Goal: Task Accomplishment & Management: Manage account settings

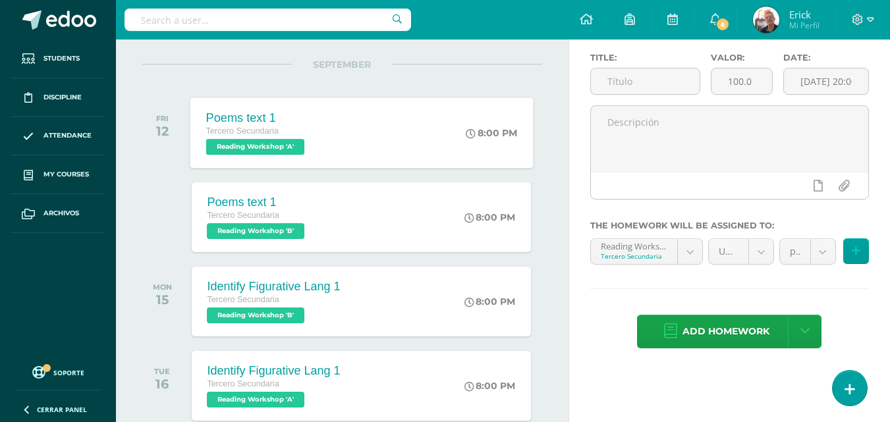
scroll to position [132, 0]
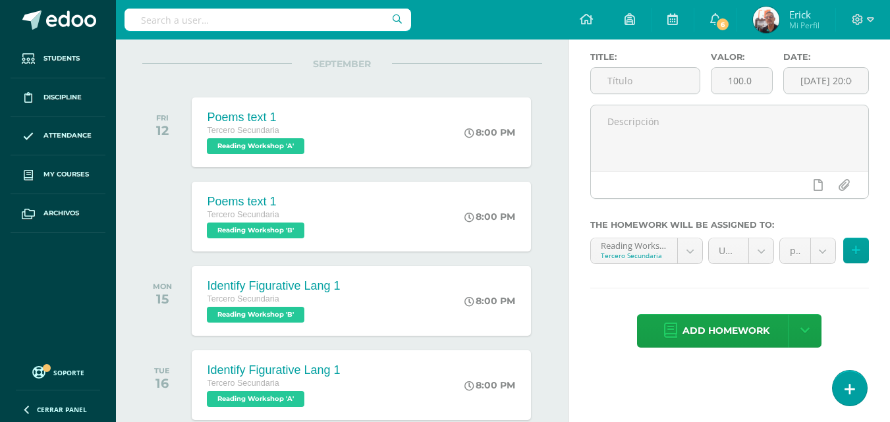
click at [115, 40] on li "Students" at bounding box center [58, 59] width 116 height 39
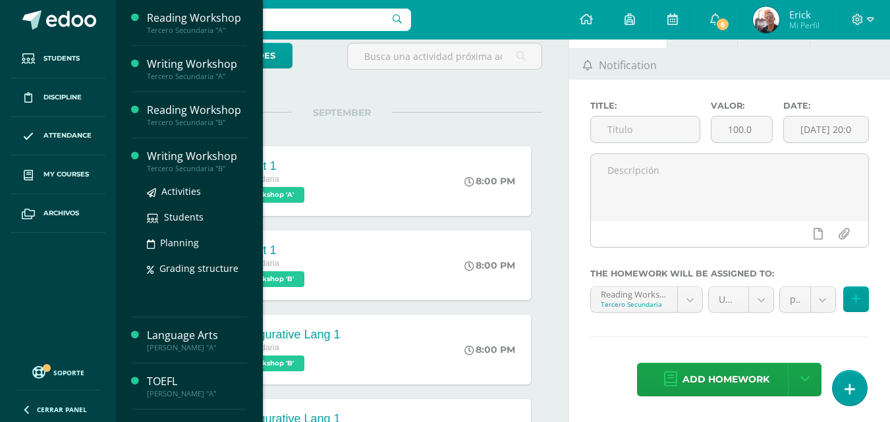
scroll to position [0, 0]
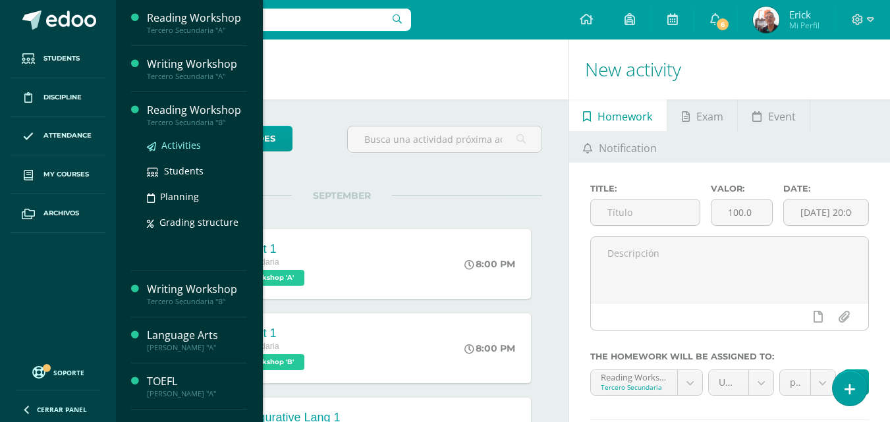
click at [184, 144] on span "Activities" at bounding box center [181, 145] width 40 height 13
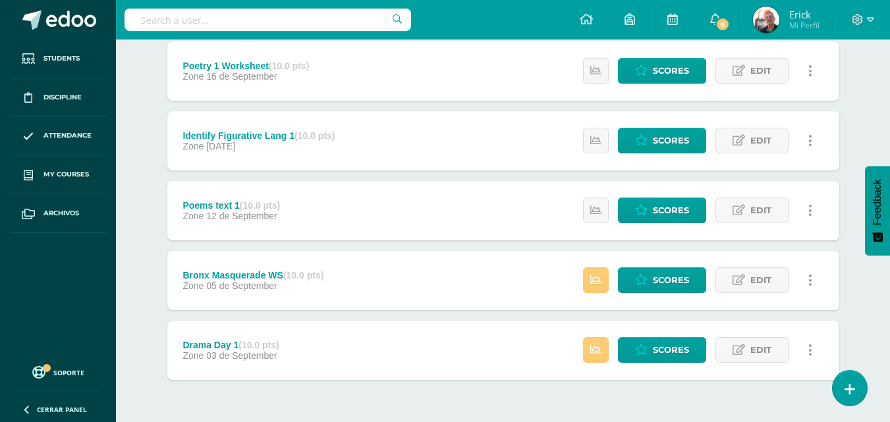
scroll to position [568, 0]
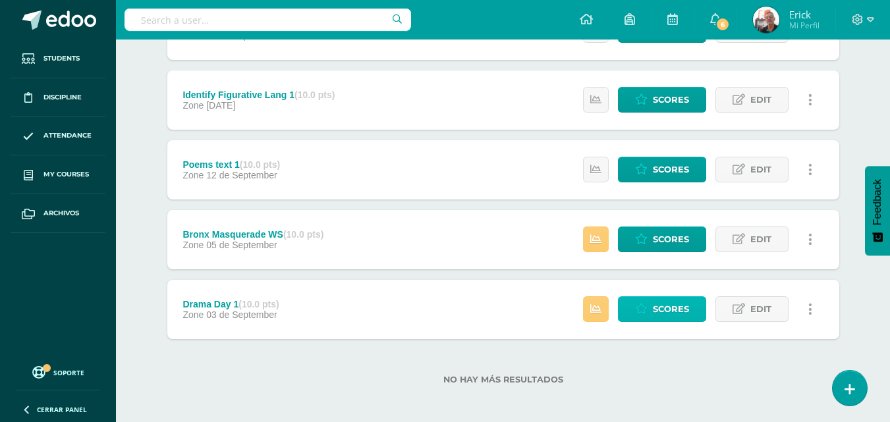
click at [630, 299] on link "Scores" at bounding box center [662, 310] width 88 height 26
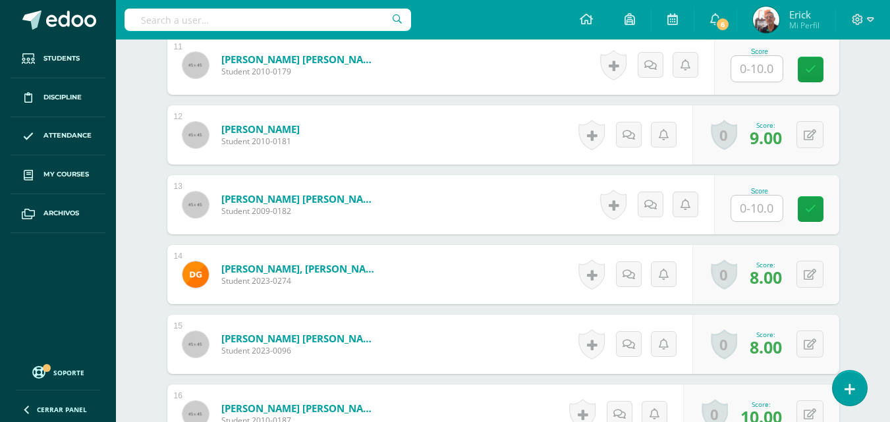
scroll to position [1122, 0]
click at [756, 212] on input "text" at bounding box center [756, 208] width 51 height 26
type input "7"
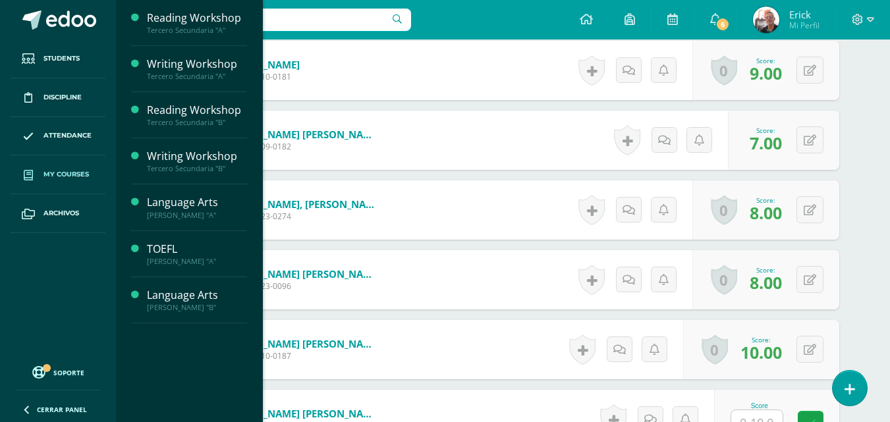
scroll to position [1056, 0]
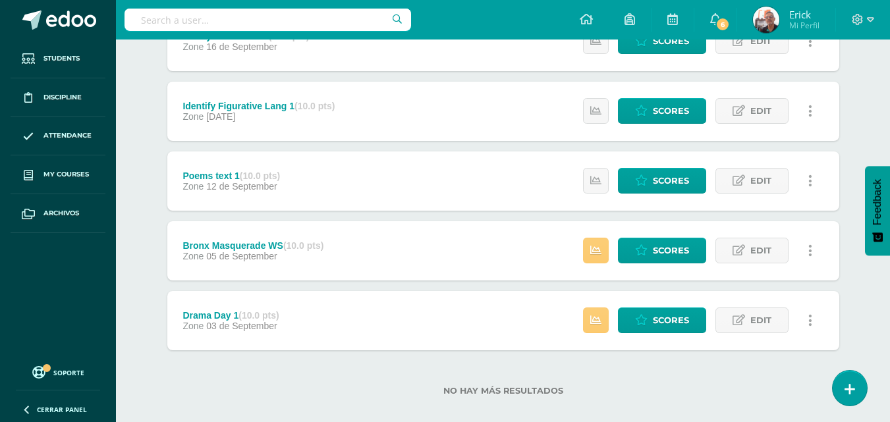
scroll to position [573, 0]
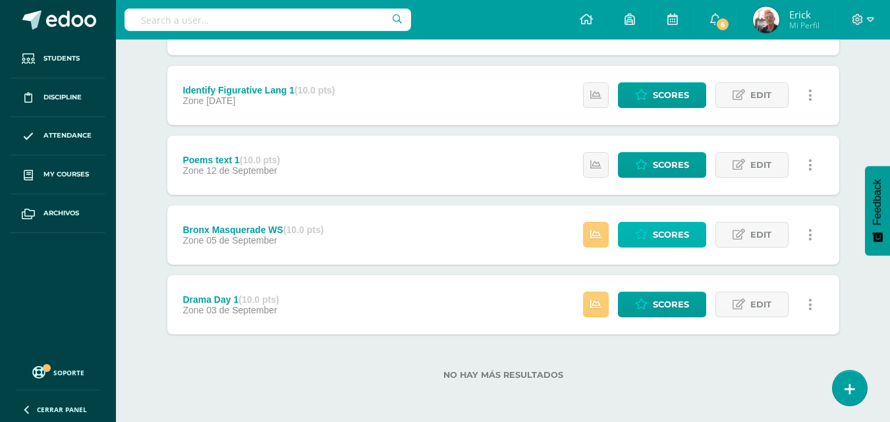
click at [673, 239] on span "Scores" at bounding box center [671, 235] width 36 height 24
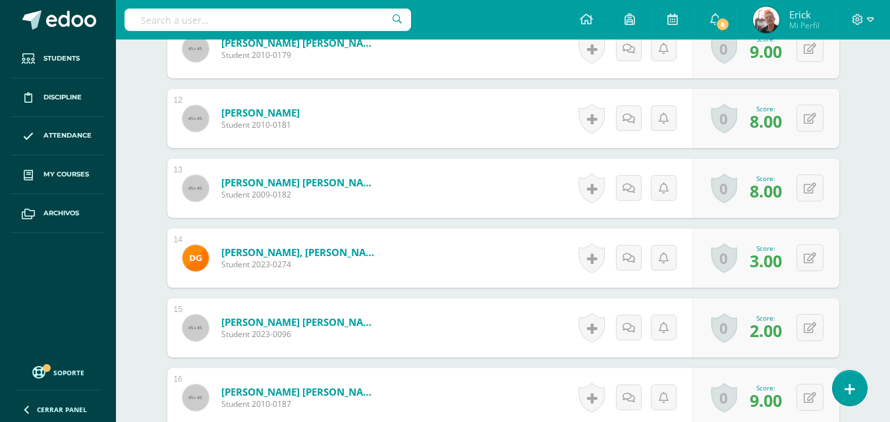
scroll to position [1201, 0]
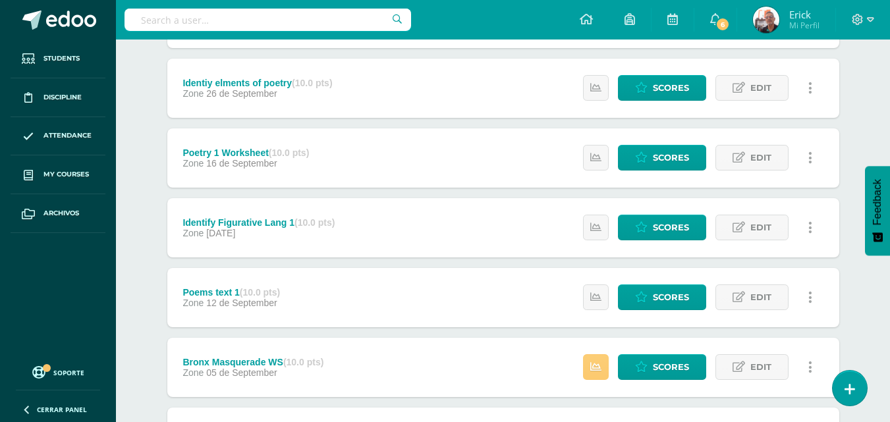
scroll to position [568, 0]
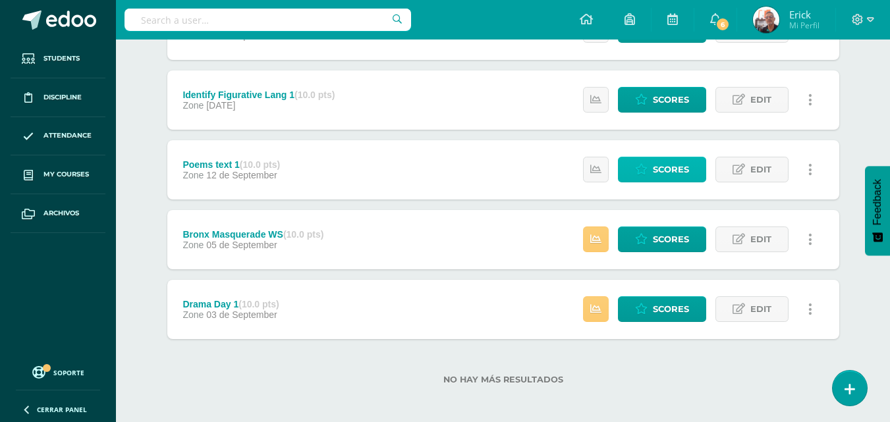
click at [675, 171] on span "Scores" at bounding box center [671, 169] width 36 height 24
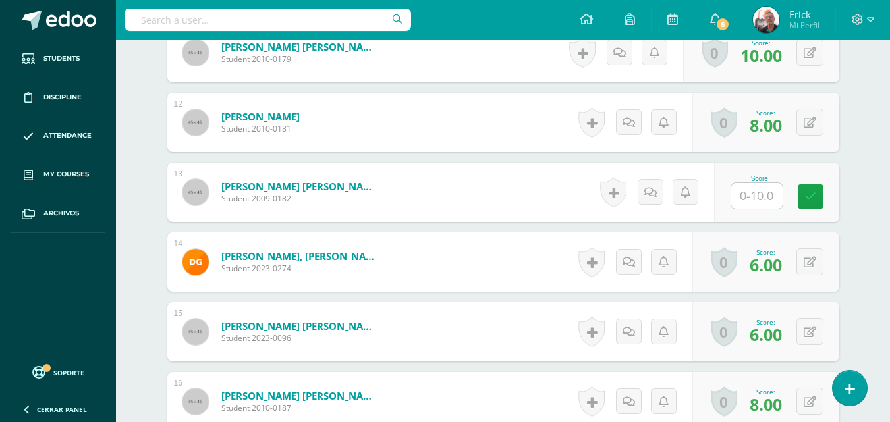
scroll to position [1134, 0]
click at [776, 208] on input "text" at bounding box center [764, 196] width 53 height 26
type input "7"
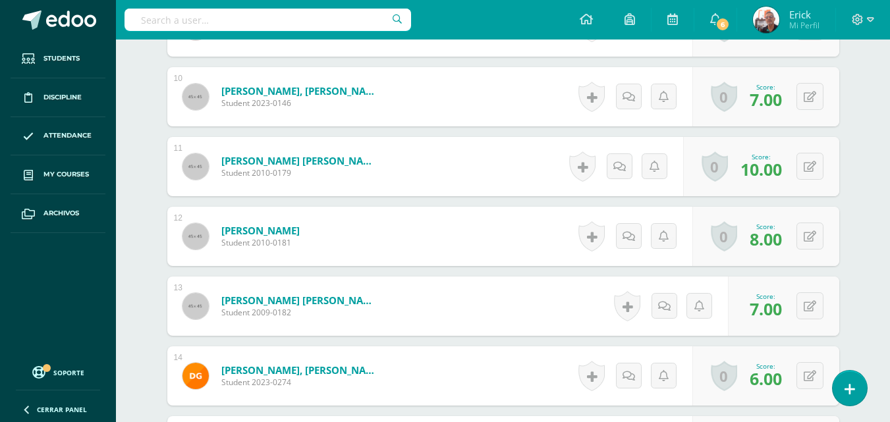
scroll to position [871, 0]
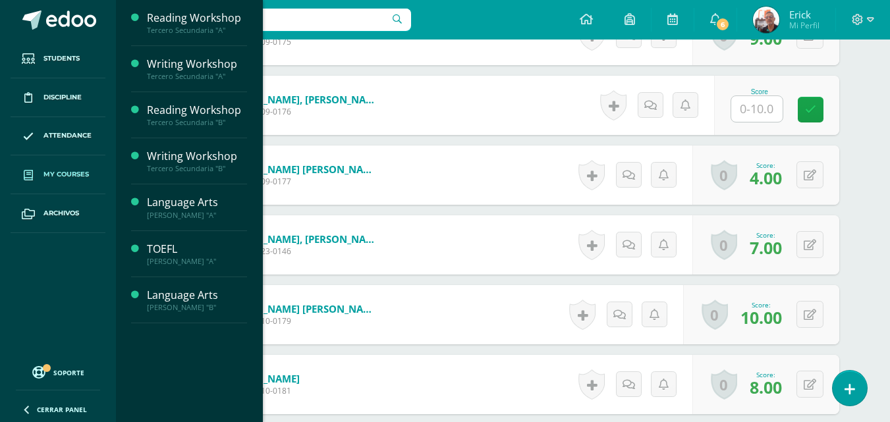
click at [66, 177] on span "My courses" at bounding box center [65, 174] width 45 height 11
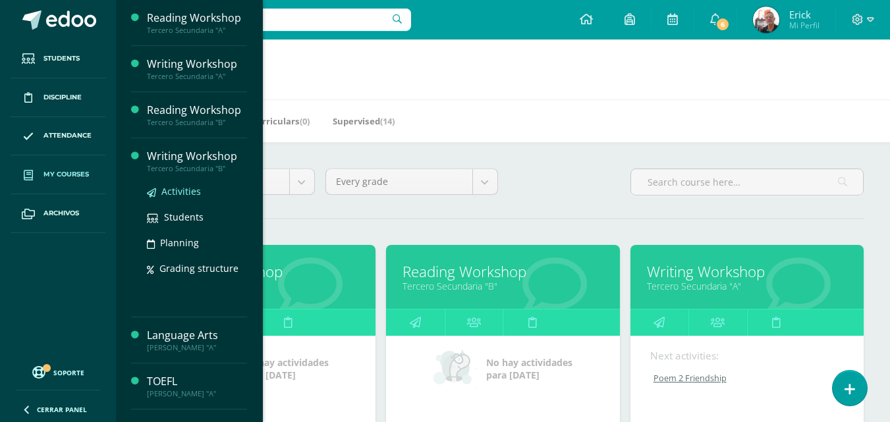
click at [183, 188] on span "Activities" at bounding box center [181, 191] width 40 height 13
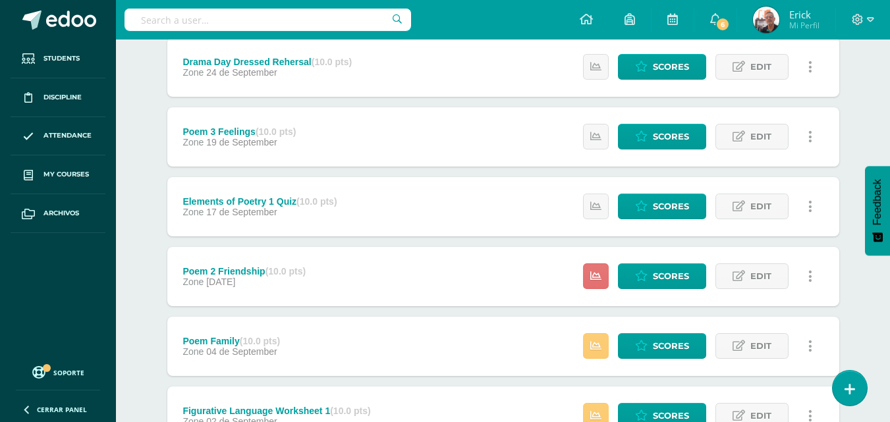
scroll to position [568, 0]
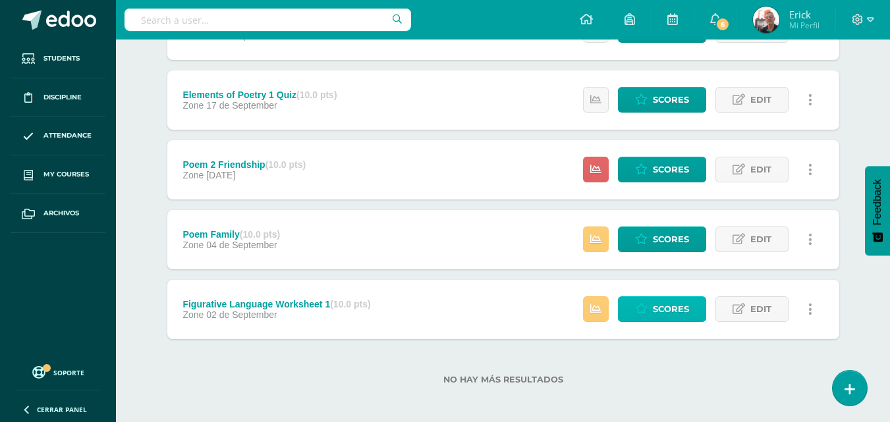
click at [661, 311] on span "Scores" at bounding box center [671, 309] width 36 height 24
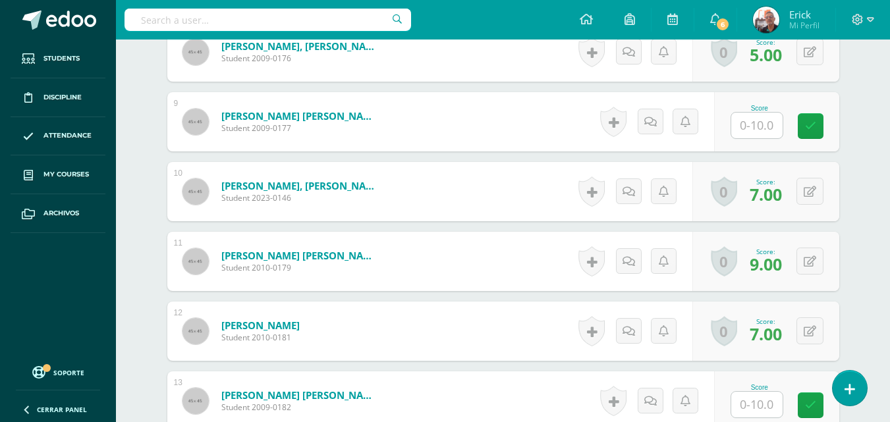
scroll to position [990, 0]
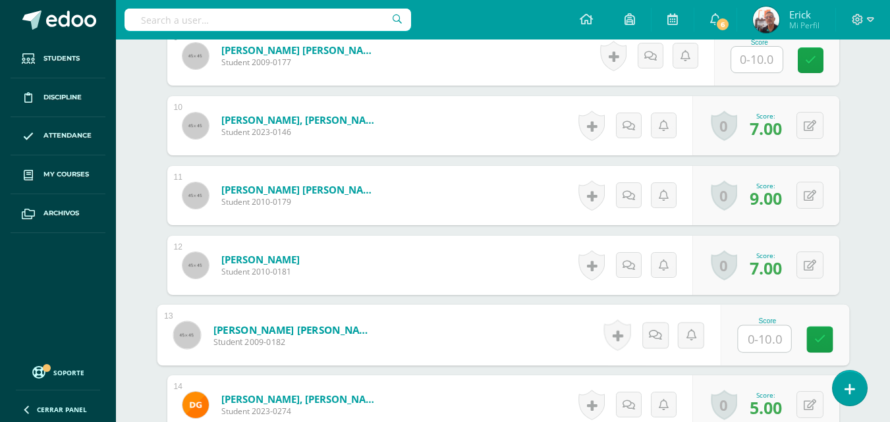
click at [774, 332] on input "text" at bounding box center [764, 339] width 53 height 26
type input "8"
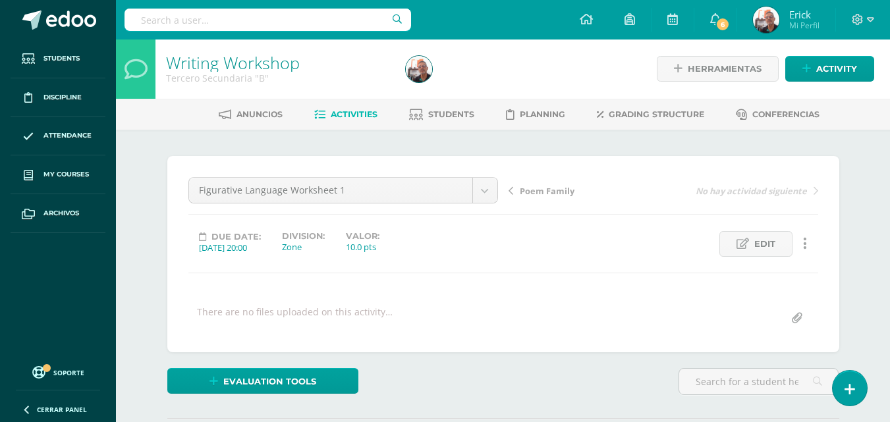
scroll to position [0, 0]
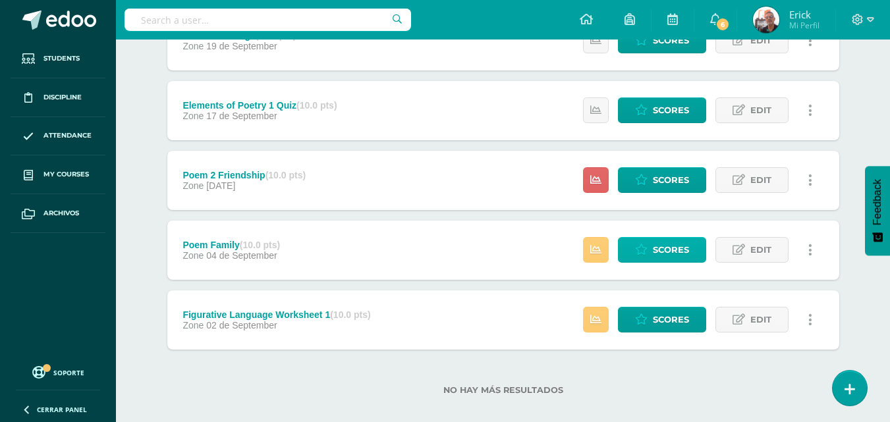
scroll to position [573, 0]
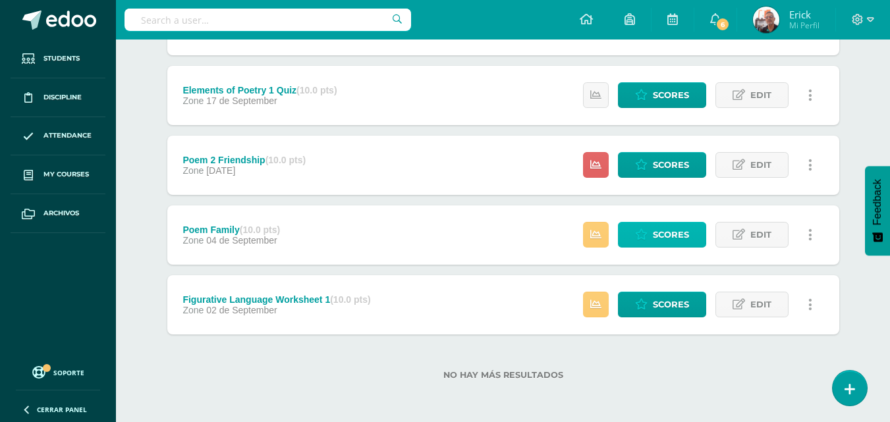
click at [664, 236] on span "Scores" at bounding box center [671, 235] width 36 height 24
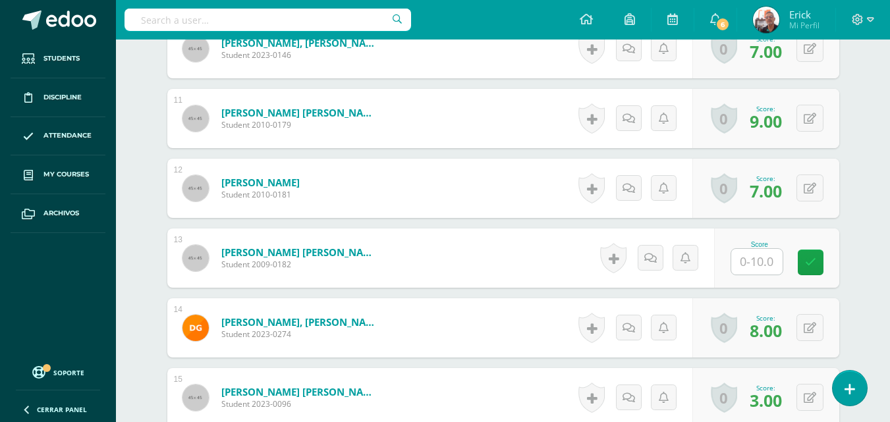
scroll to position [1068, 0]
click at [776, 262] on input "text" at bounding box center [764, 261] width 53 height 26
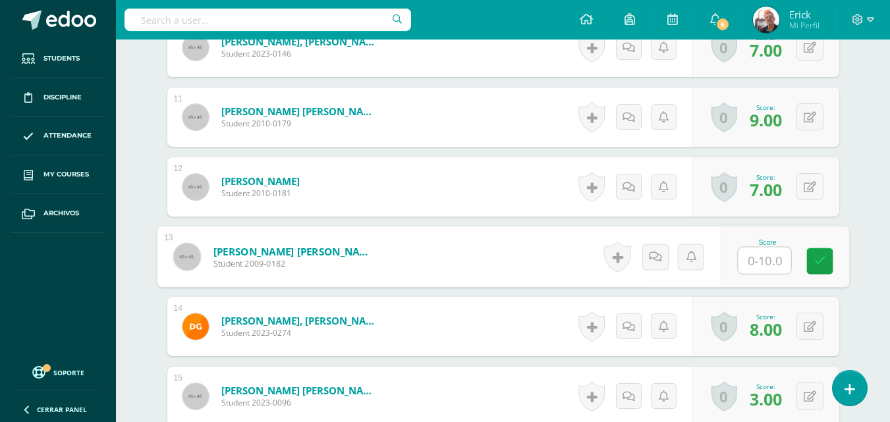
type input "8"
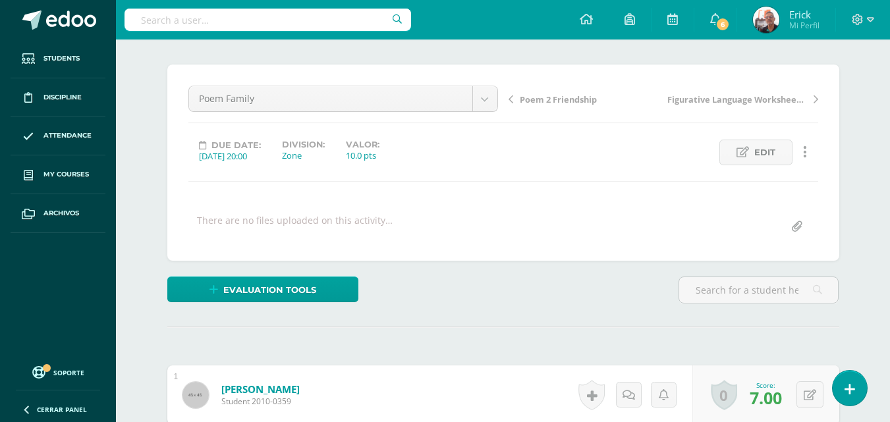
scroll to position [0, 0]
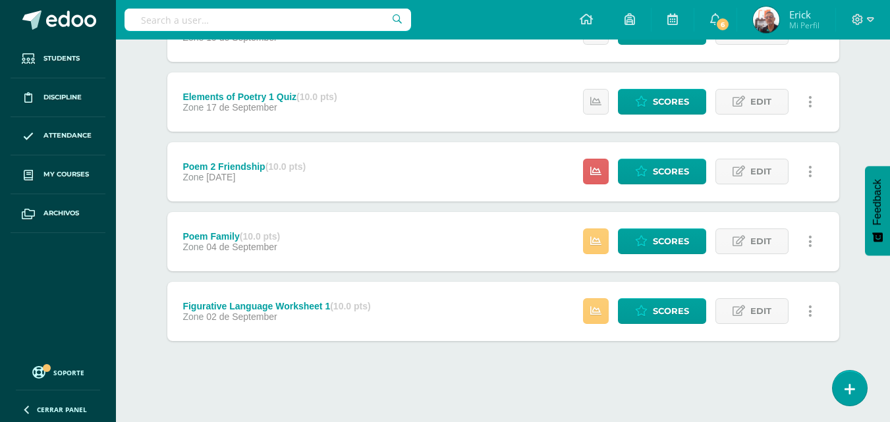
scroll to position [568, 0]
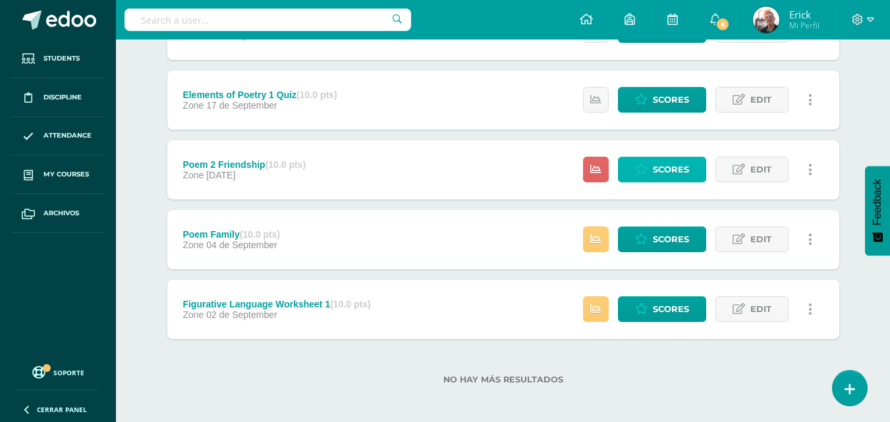
click at [662, 167] on span "Scores" at bounding box center [671, 169] width 36 height 24
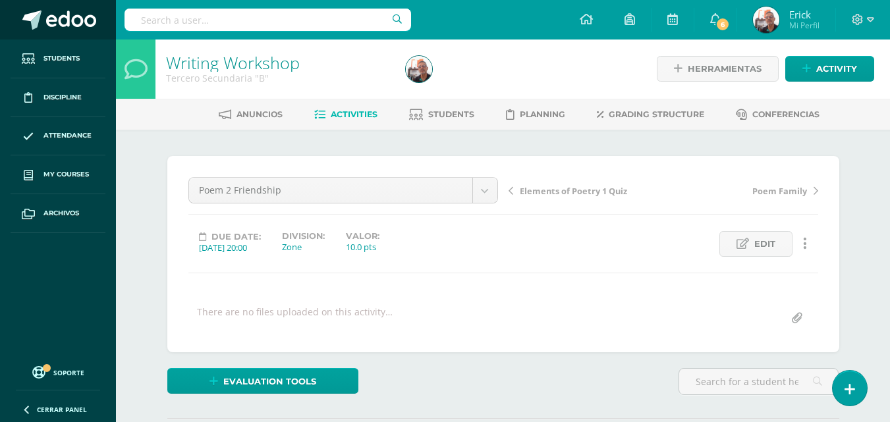
scroll to position [1, 0]
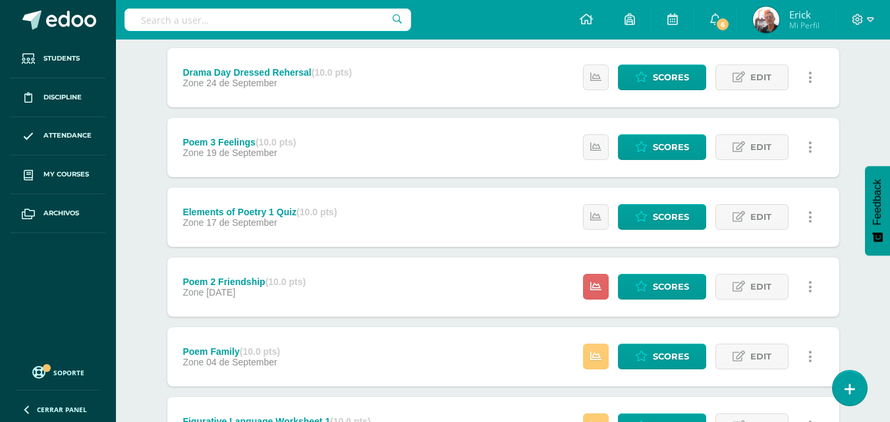
scroll to position [527, 0]
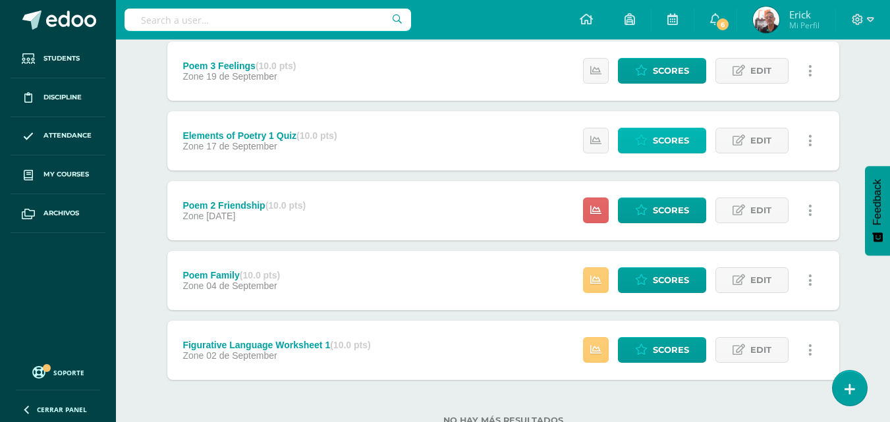
click at [665, 139] on span "Scores" at bounding box center [671, 140] width 36 height 24
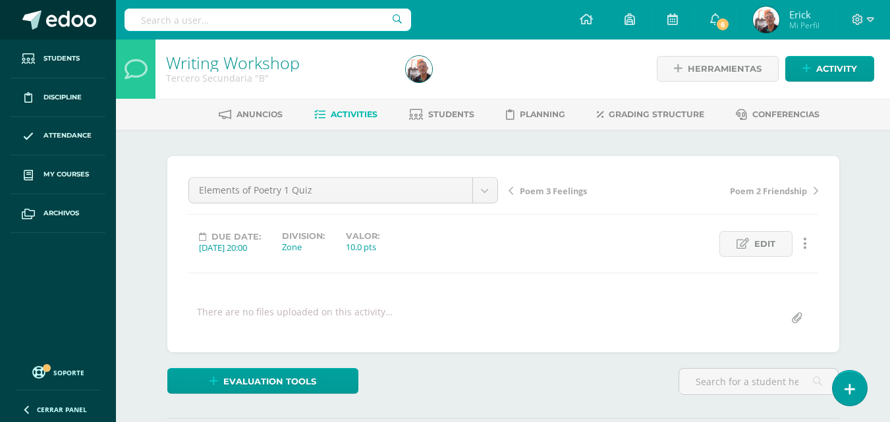
scroll to position [1, 0]
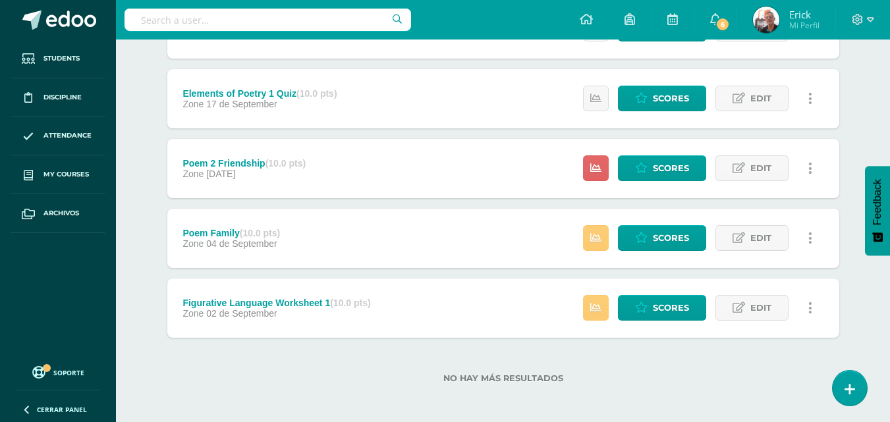
scroll to position [573, 0]
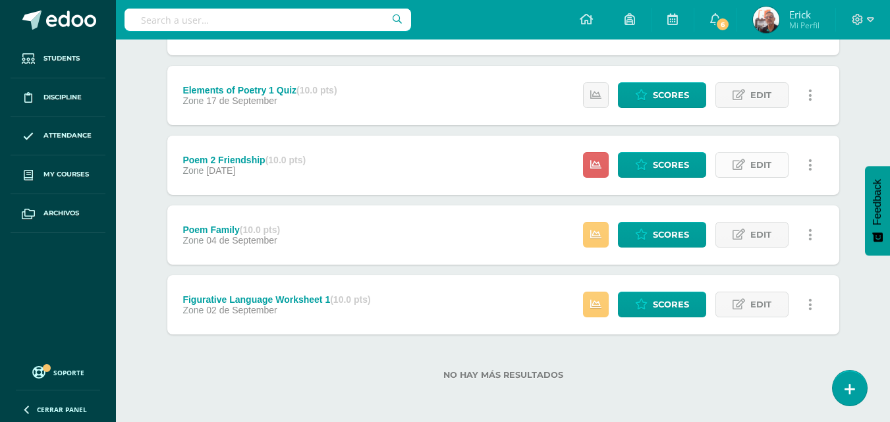
click at [760, 169] on span "Edit" at bounding box center [761, 165] width 21 height 24
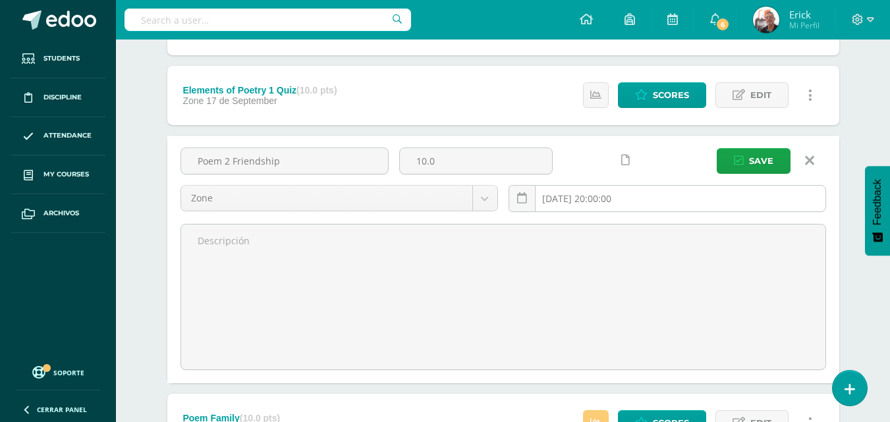
click at [646, 196] on input "2025-09-10 20:00:00" at bounding box center [667, 199] width 316 height 26
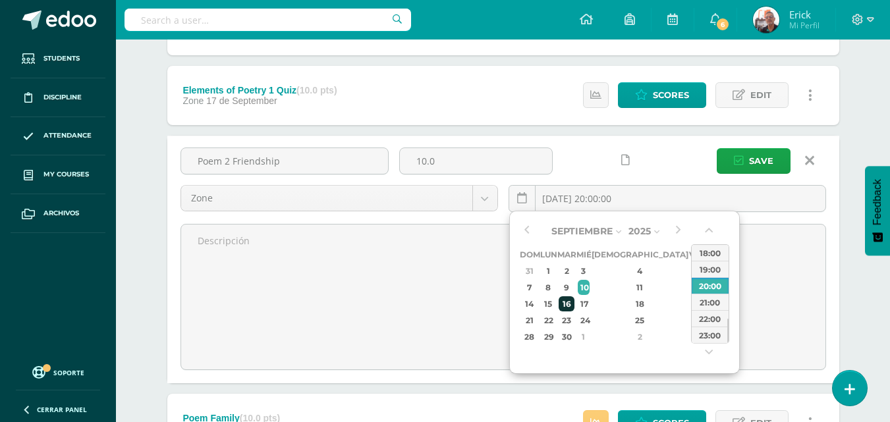
click at [574, 302] on div "16" at bounding box center [566, 304] width 15 height 15
type input "[DATE] 20:00"
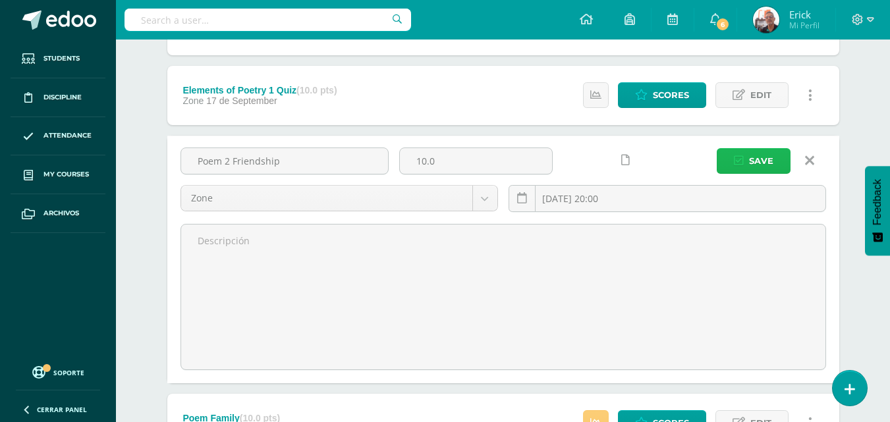
click at [779, 160] on button "Save" at bounding box center [754, 161] width 74 height 26
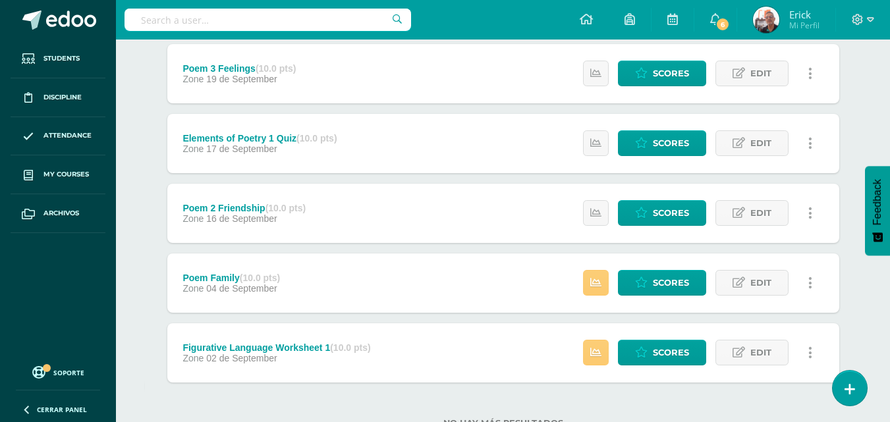
scroll to position [527, 0]
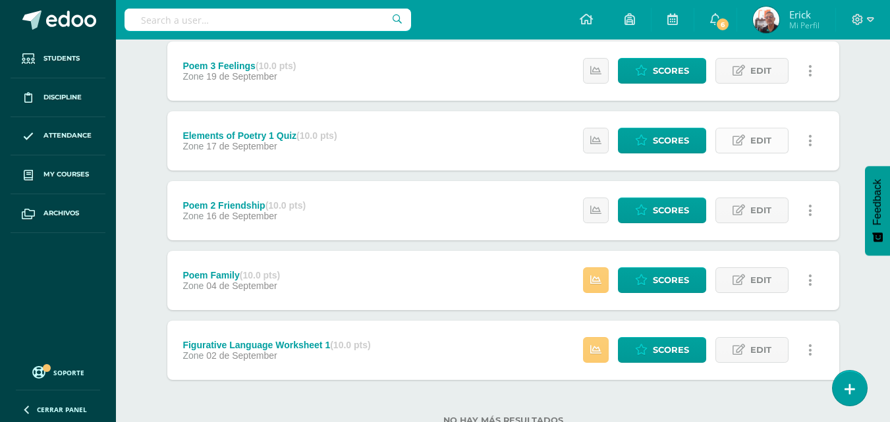
click at [747, 139] on link "Edit" at bounding box center [752, 141] width 73 height 26
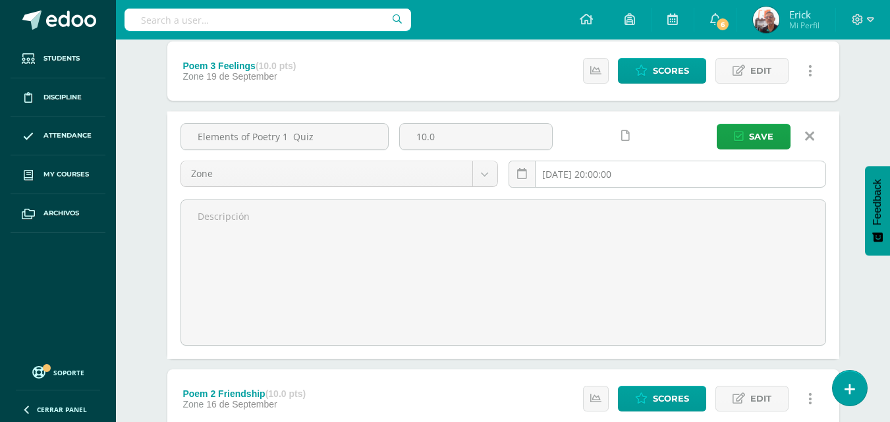
click at [649, 169] on input "[DATE] 20:00:00" at bounding box center [667, 174] width 316 height 26
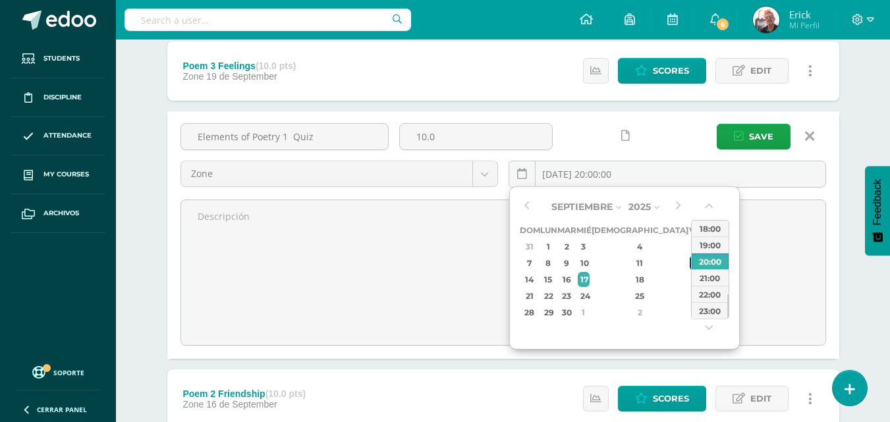
click at [690, 266] on div "12" at bounding box center [696, 263] width 12 height 15
type input "[DATE] 20:00"
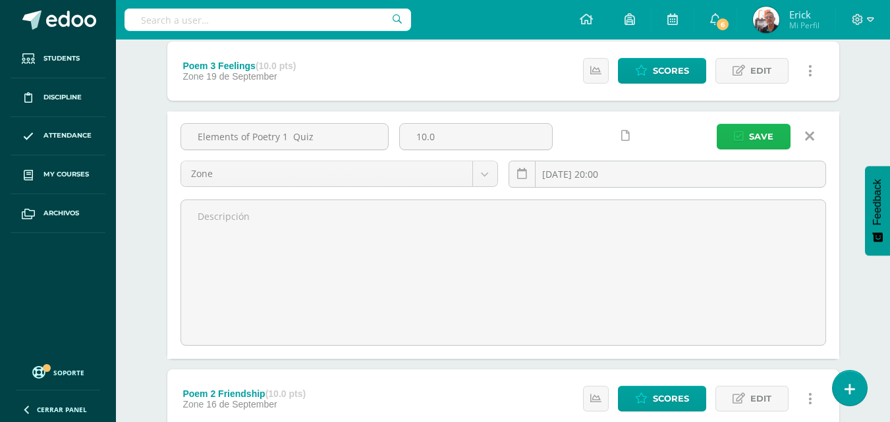
click at [768, 133] on span "Save" at bounding box center [761, 137] width 24 height 24
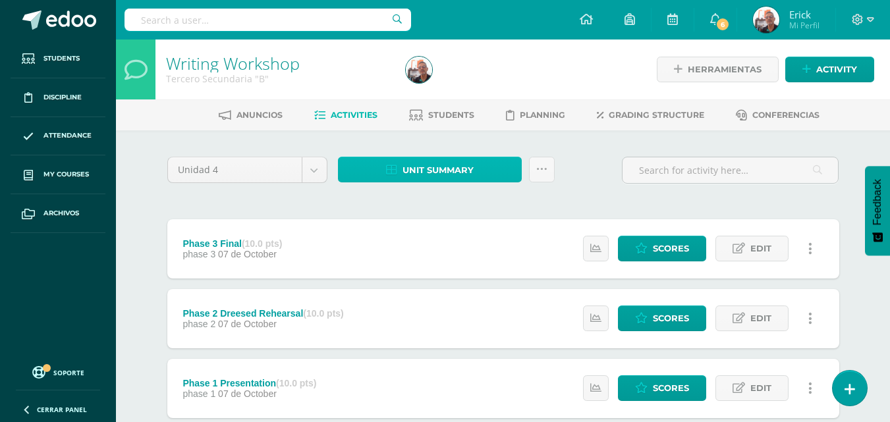
click at [486, 170] on link "Unit summary" at bounding box center [430, 170] width 184 height 26
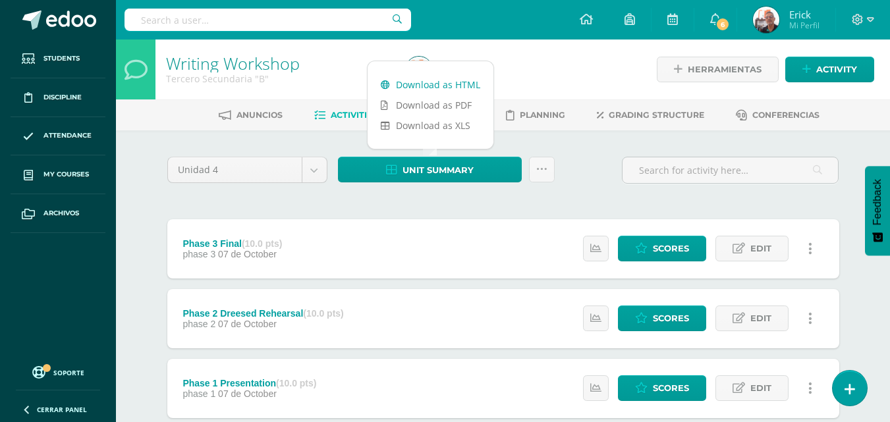
click at [461, 80] on link "Download as HTML" at bounding box center [431, 84] width 126 height 20
click at [589, 82] on div at bounding box center [523, 70] width 245 height 60
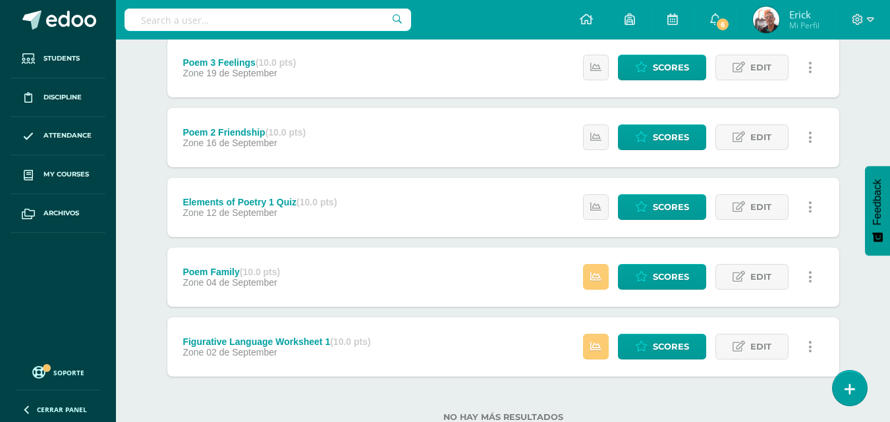
scroll to position [507, 0]
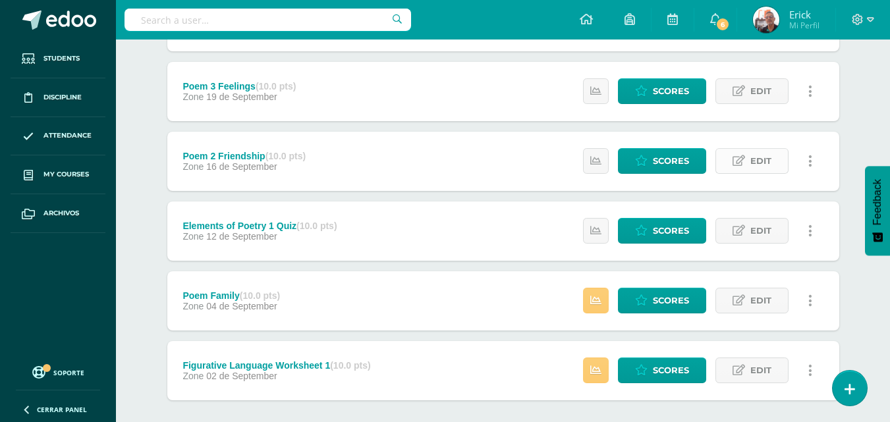
click at [772, 161] on link "Edit" at bounding box center [752, 161] width 73 height 26
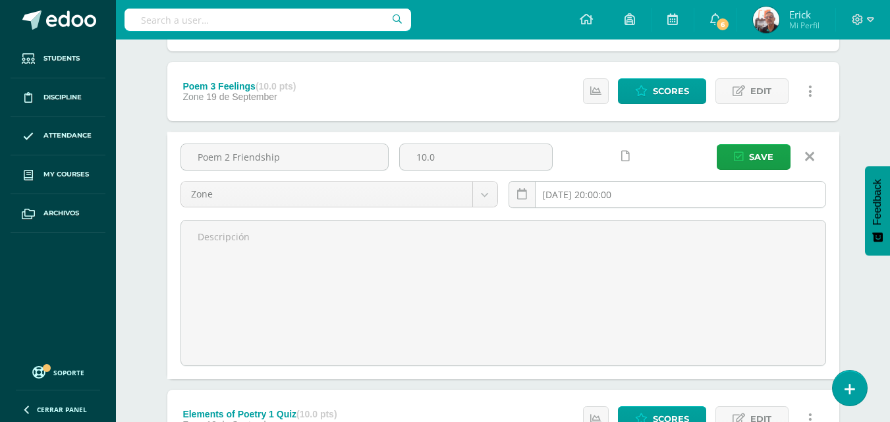
click at [654, 200] on input "[DATE] 20:00:00" at bounding box center [667, 195] width 316 height 26
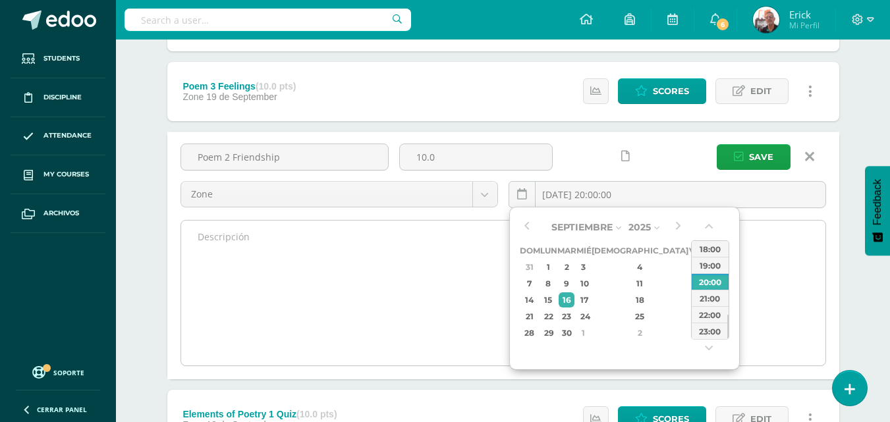
type input "2025-09-16 20:00"
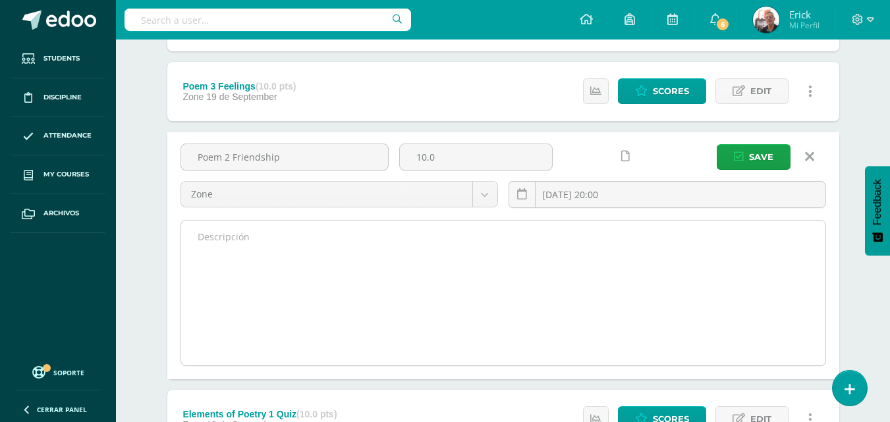
drag, startPoint x: 772, startPoint y: 240, endPoint x: 761, endPoint y: 242, distance: 10.7
click at [770, 242] on textarea at bounding box center [503, 293] width 644 height 145
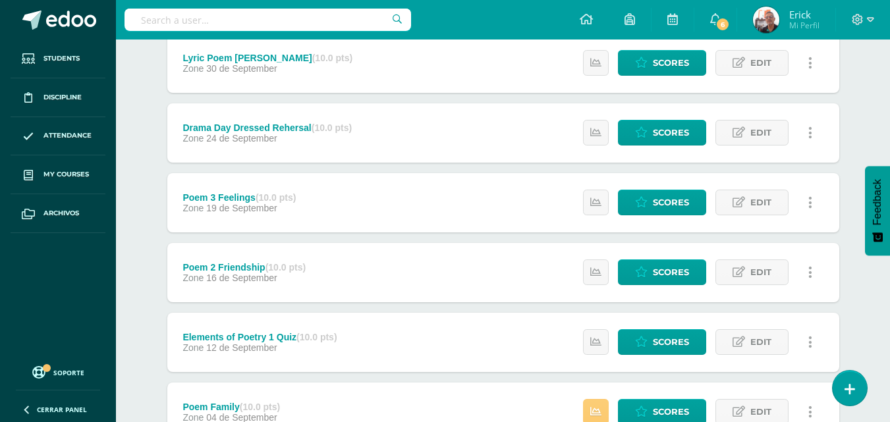
scroll to position [527, 0]
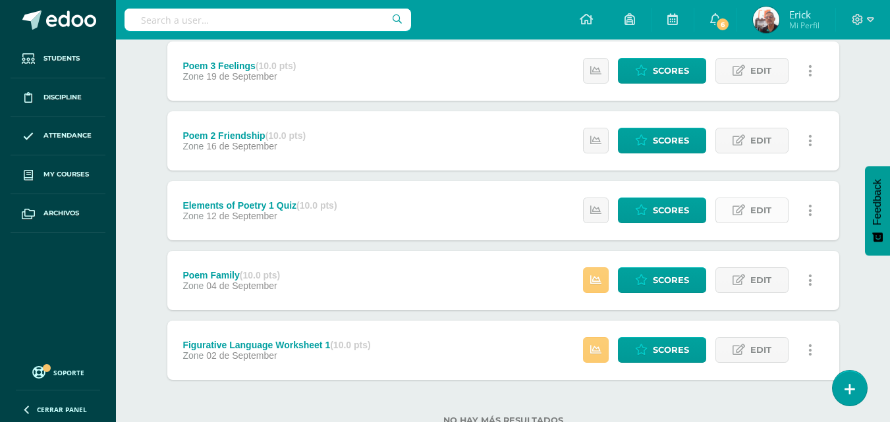
click at [758, 208] on span "Edit" at bounding box center [761, 210] width 21 height 24
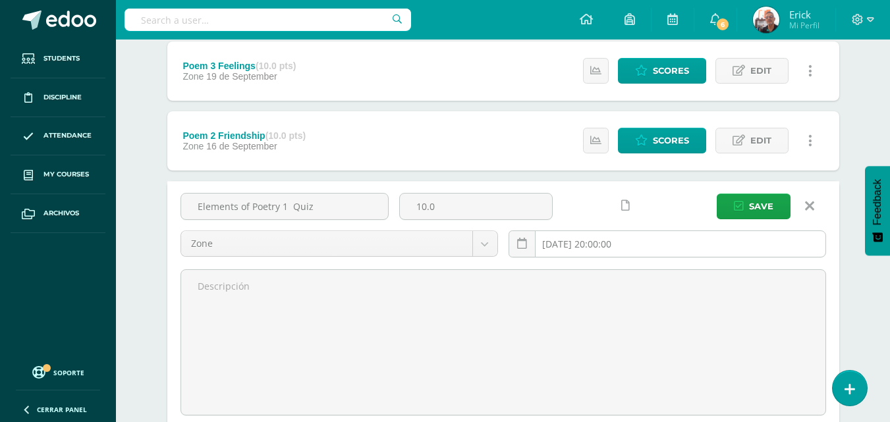
click at [653, 241] on input "[DATE] 20:00:00" at bounding box center [667, 244] width 316 height 26
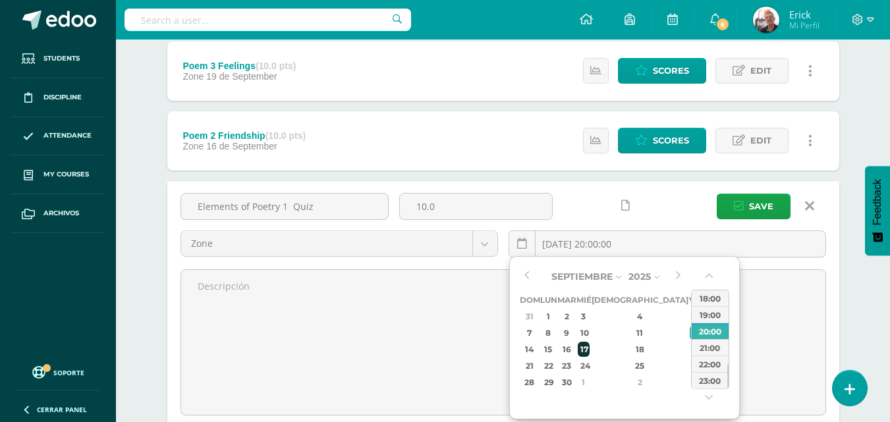
click at [590, 353] on div "17" at bounding box center [584, 349] width 12 height 15
type input "2025-09-17 20:00"
click at [760, 204] on span "Save" at bounding box center [761, 206] width 24 height 24
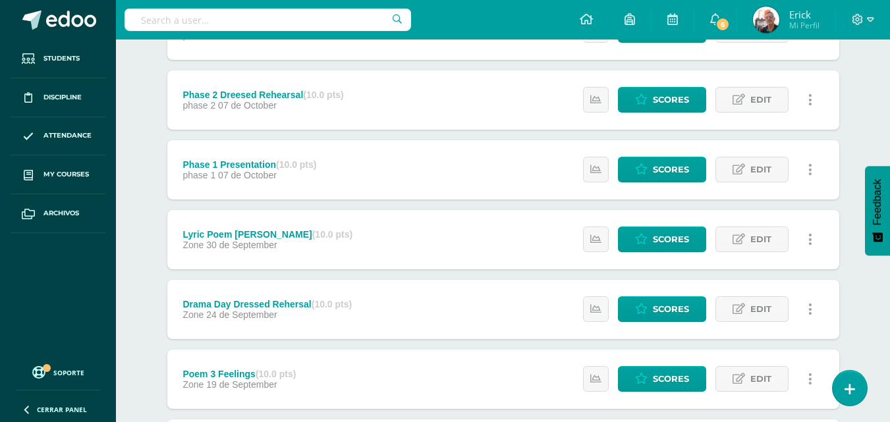
scroll to position [304, 0]
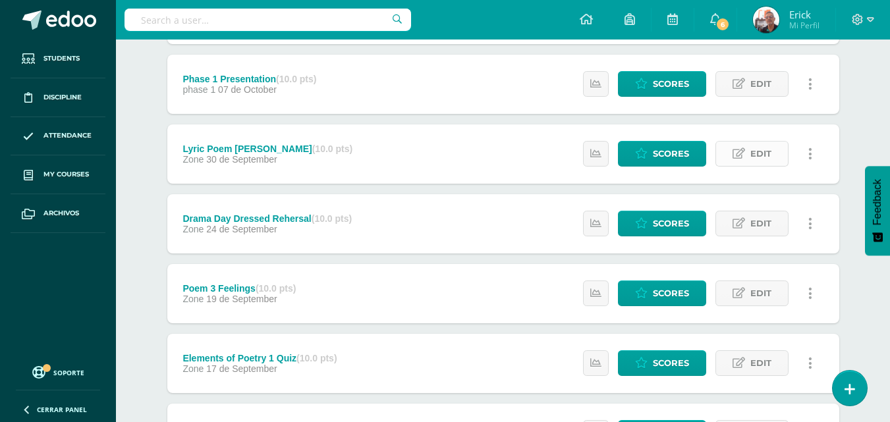
click at [766, 154] on span "Edit" at bounding box center [761, 154] width 21 height 24
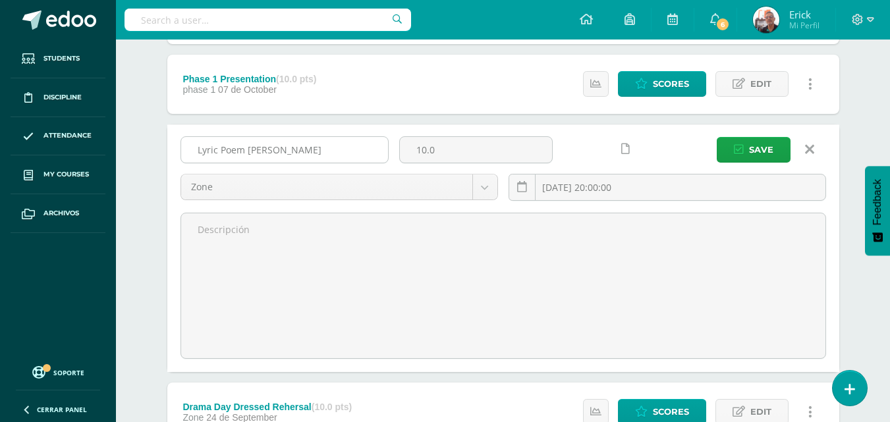
click at [281, 150] on input "Lyric Poem Anne Ftank" at bounding box center [284, 150] width 207 height 26
type input "Lyric Poem Anne Frank"
click at [773, 147] on span "Save" at bounding box center [761, 150] width 24 height 24
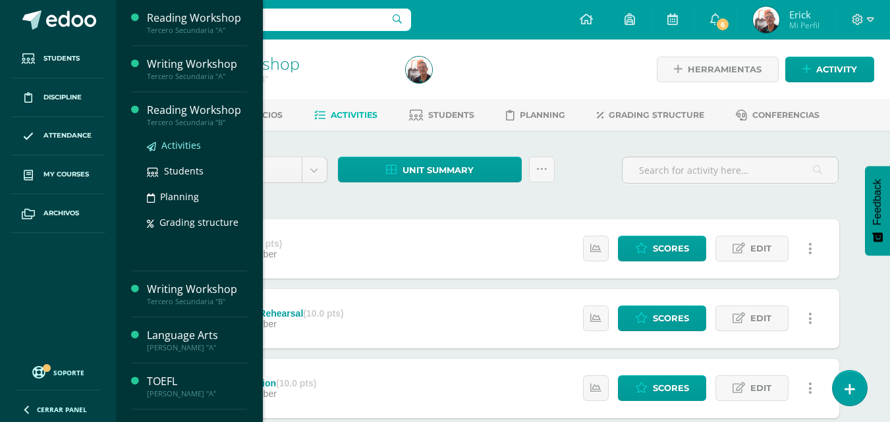
click at [186, 142] on span "Activities" at bounding box center [181, 145] width 40 height 13
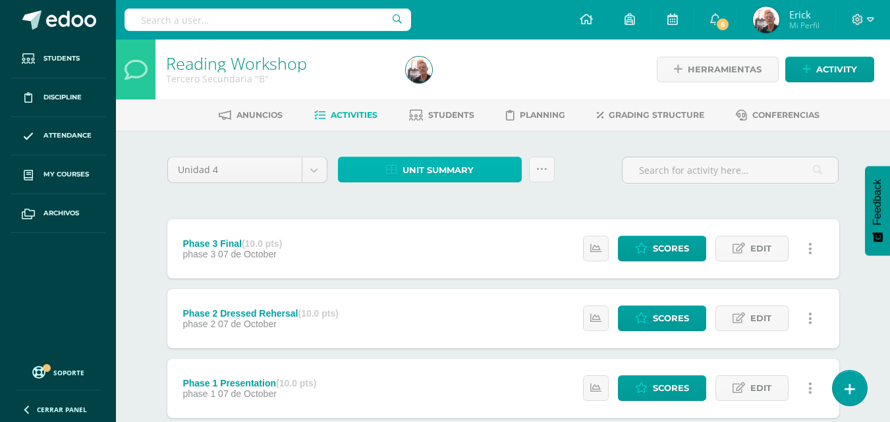
click at [407, 166] on span "Unit summary" at bounding box center [438, 170] width 71 height 24
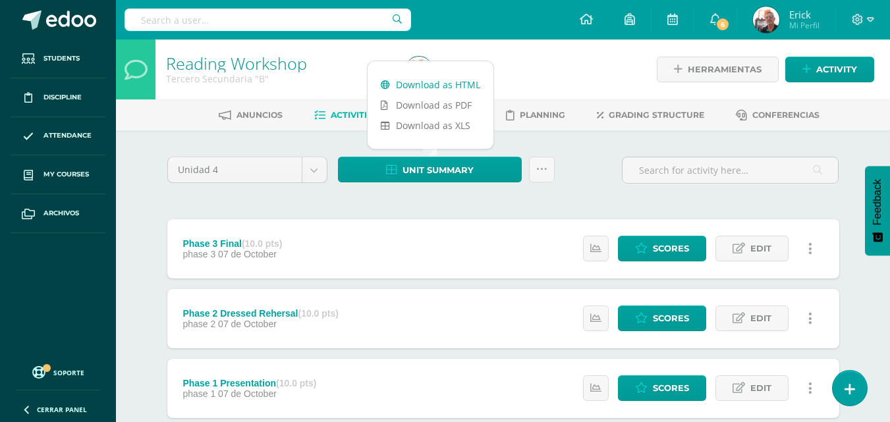
click at [433, 89] on link "Download as HTML" at bounding box center [431, 84] width 126 height 20
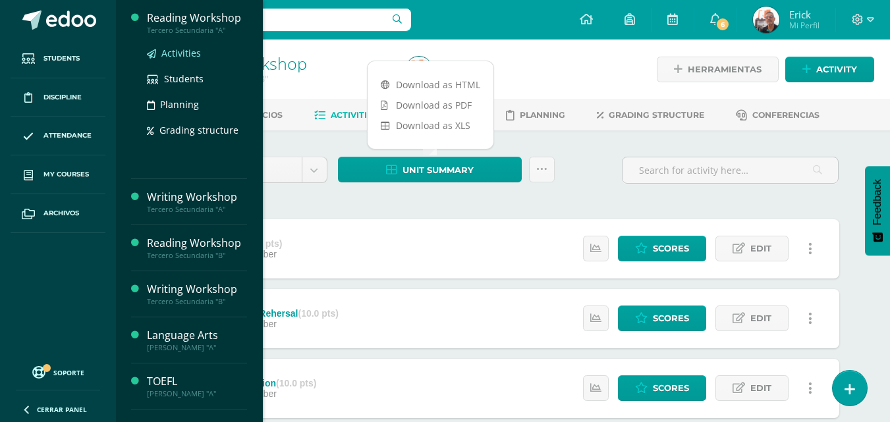
click at [181, 56] on span "Activities" at bounding box center [181, 53] width 40 height 13
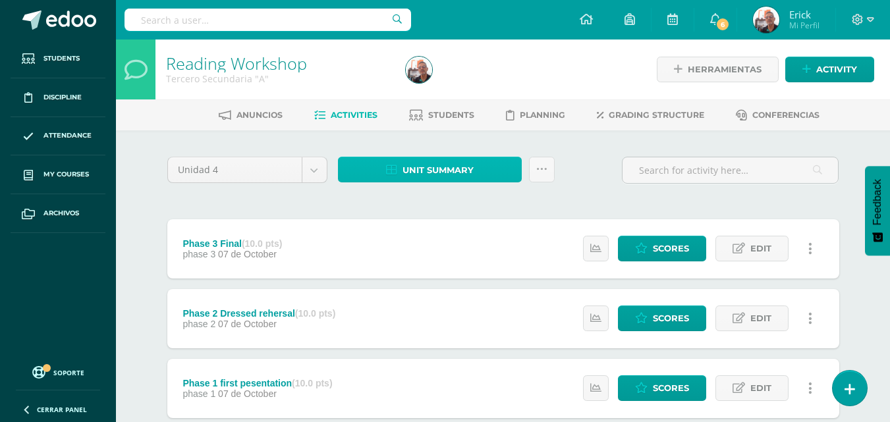
click at [443, 168] on span "Unit summary" at bounding box center [438, 170] width 71 height 24
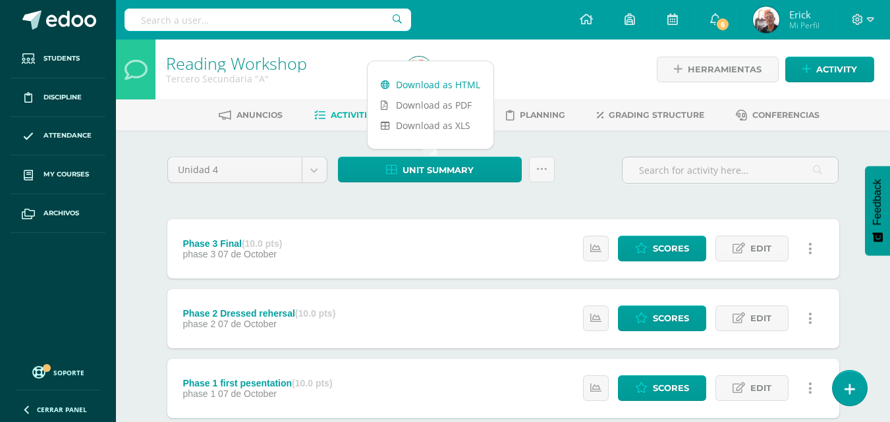
click at [465, 83] on link "Download as HTML" at bounding box center [431, 84] width 126 height 20
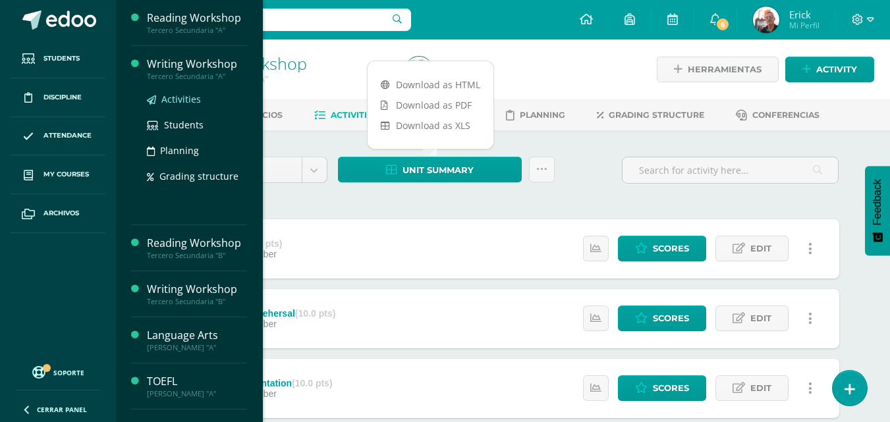
click at [181, 98] on span "Activities" at bounding box center [181, 99] width 40 height 13
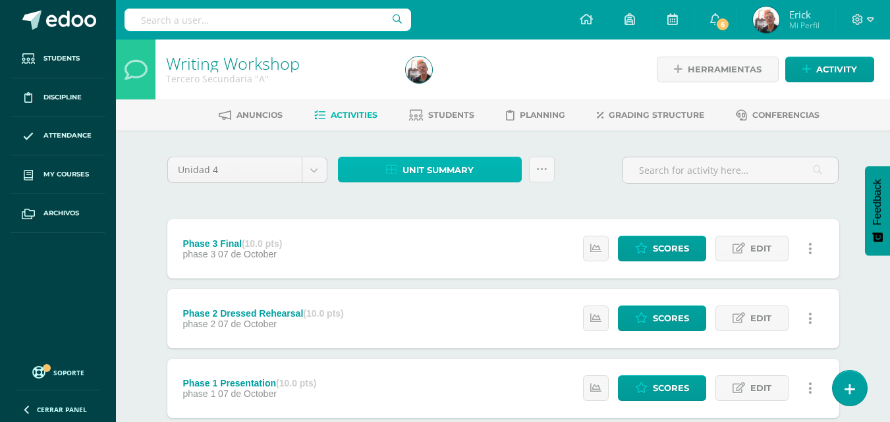
click at [420, 168] on span "Unit summary" at bounding box center [438, 170] width 71 height 24
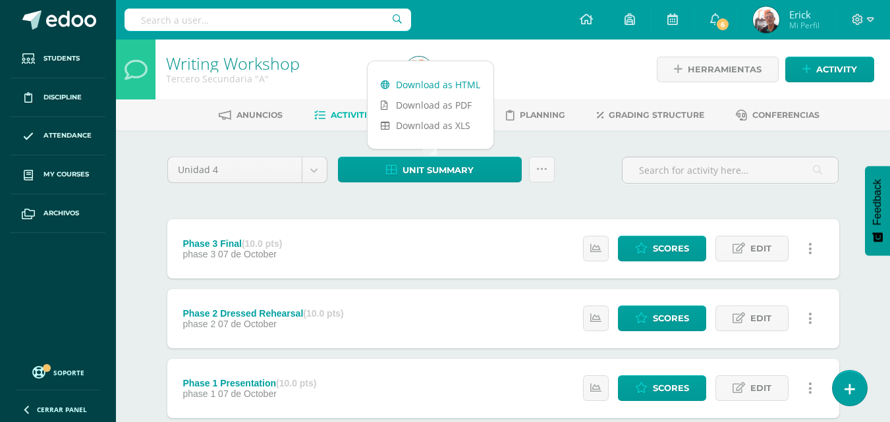
click at [416, 88] on link "Download as HTML" at bounding box center [431, 84] width 126 height 20
